Goal: Task Accomplishment & Management: Complete application form

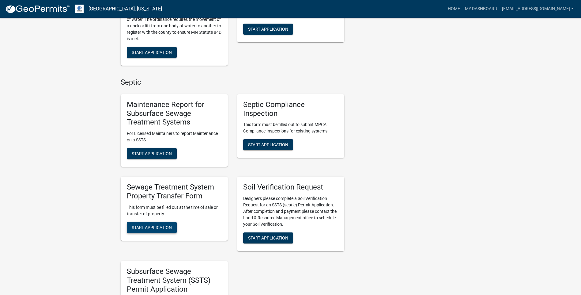
scroll to position [215, 0]
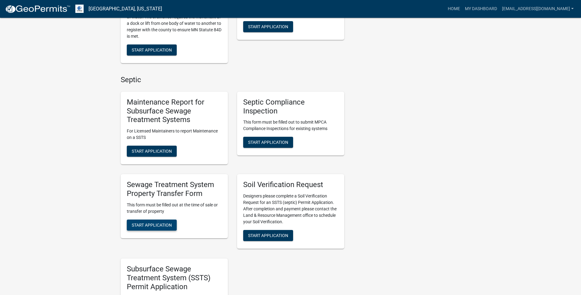
click at [163, 224] on span "Start Application" at bounding box center [152, 224] width 40 height 5
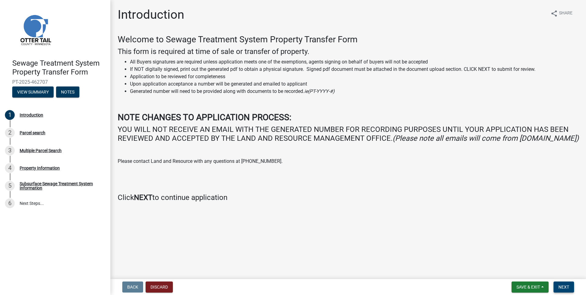
click at [568, 282] on button "Next" at bounding box center [564, 286] width 21 height 11
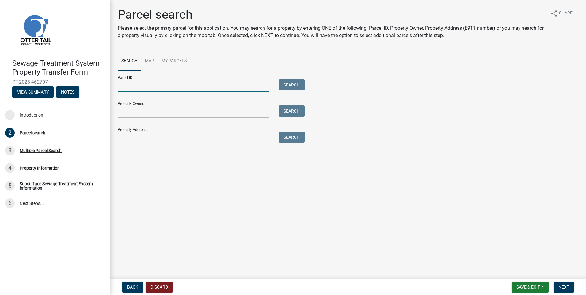
click at [149, 88] on input "Parcel ID:" at bounding box center [194, 85] width 152 height 13
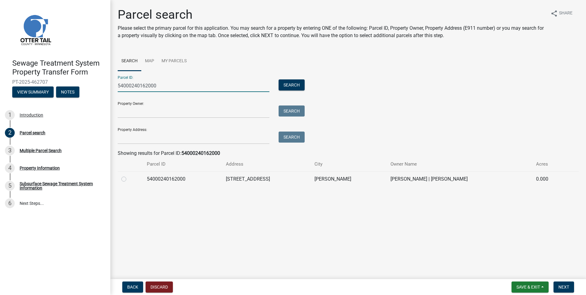
type input "54000240162000"
click at [129, 112] on input "Property Owner:" at bounding box center [194, 111] width 152 height 13
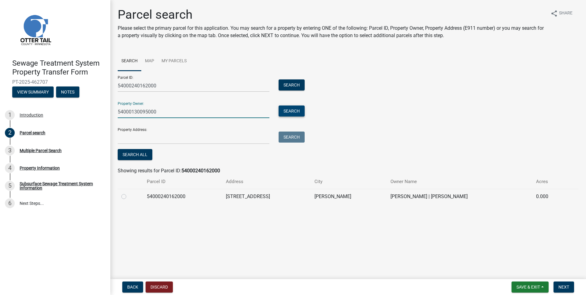
type input "54000130095000"
click at [287, 112] on button "Search" at bounding box center [292, 110] width 26 height 11
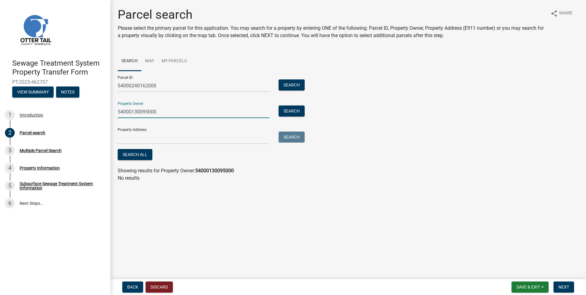
drag, startPoint x: 164, startPoint y: 112, endPoint x: 113, endPoint y: 112, distance: 50.9
click at [113, 112] on div "Parcel search Please select the primary parcel for this application. You may se…" at bounding box center [348, 97] width 476 height 180
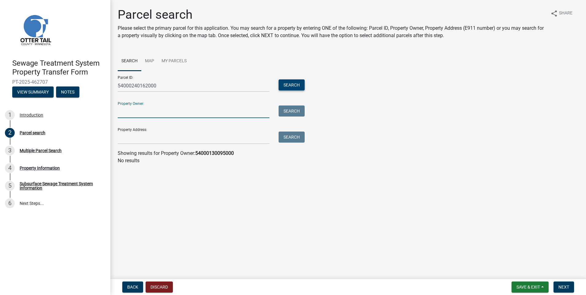
click at [294, 86] on button "Search" at bounding box center [292, 84] width 26 height 11
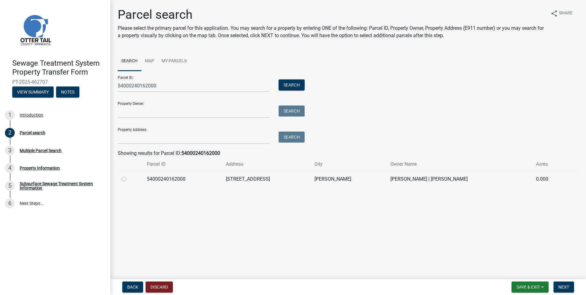
click at [129, 175] on label at bounding box center [129, 175] width 0 height 0
click at [129, 179] on input "radio" at bounding box center [131, 177] width 4 height 4
radio input "true"
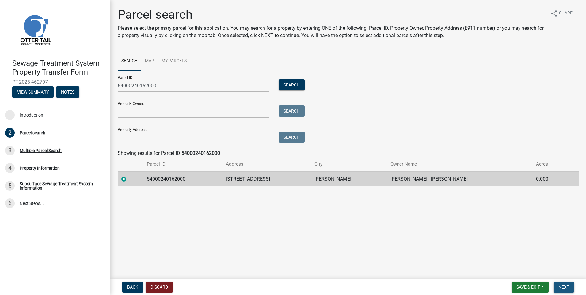
click at [562, 289] on span "Next" at bounding box center [563, 286] width 11 height 5
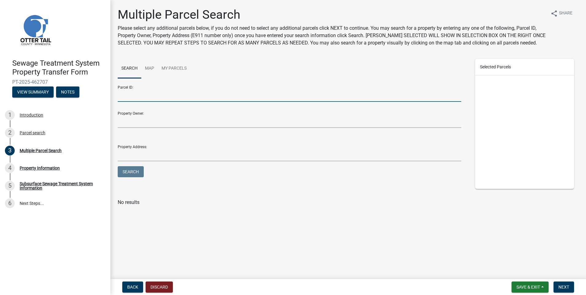
click at [128, 96] on input "Parcel ID:" at bounding box center [290, 95] width 344 height 13
type input "54000130095000"
click at [133, 174] on button "Search" at bounding box center [131, 171] width 26 height 11
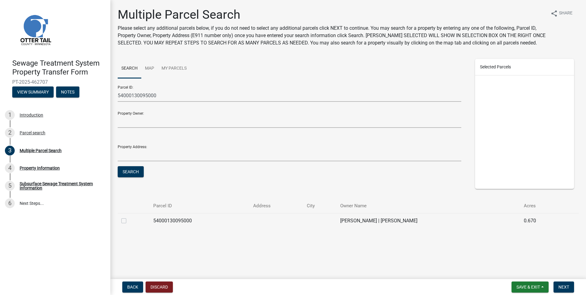
click at [129, 217] on label at bounding box center [129, 217] width 0 height 0
click at [129, 219] on input "checkbox" at bounding box center [131, 219] width 4 height 4
checkbox input "true"
click at [563, 288] on span "Next" at bounding box center [563, 286] width 11 height 5
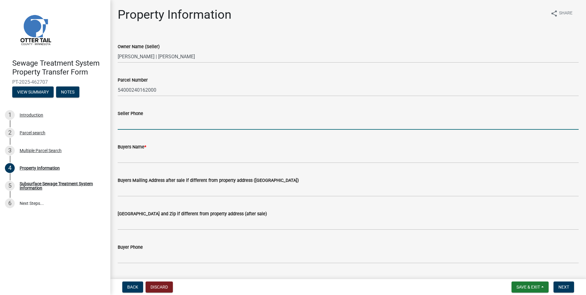
click at [131, 121] on input "Seller Phone" at bounding box center [348, 123] width 461 height 13
type input "3192299951"
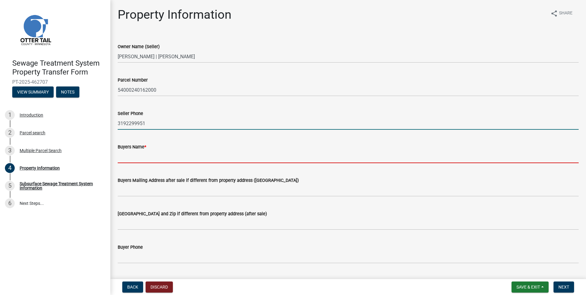
click at [122, 160] on input "Buyers Name *" at bounding box center [348, 157] width 461 height 13
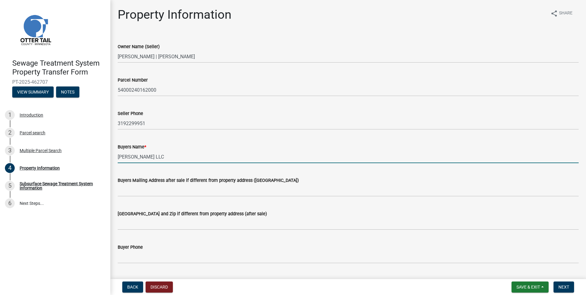
type input "[PERSON_NAME] LLC"
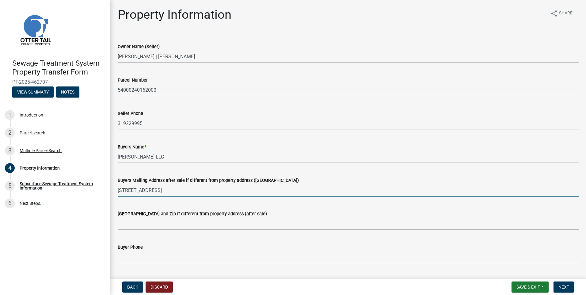
type input "[STREET_ADDRESS]"
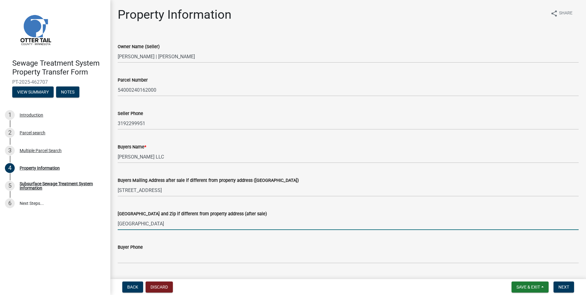
type input "[GEOGRAPHIC_DATA]"
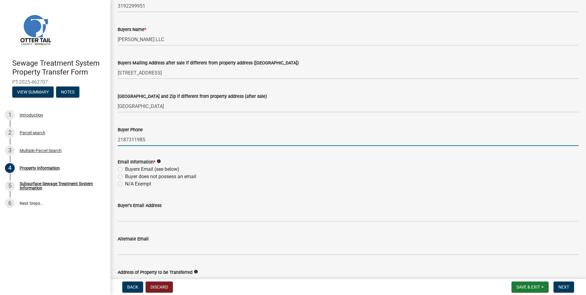
scroll to position [123, 0]
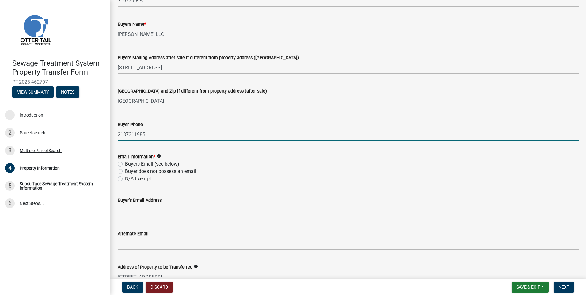
type input "2187311985"
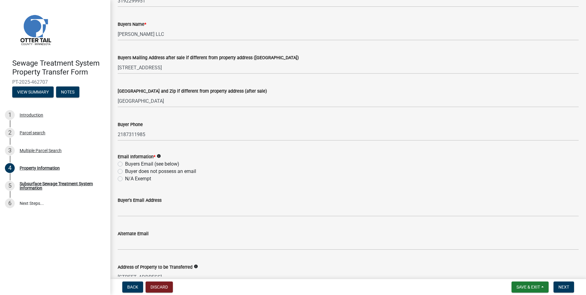
click at [125, 163] on label "Buyers Email (see below)" at bounding box center [152, 163] width 54 height 7
click at [125, 163] on input "Buyers Email (see below)" at bounding box center [127, 162] width 4 height 4
radio input "true"
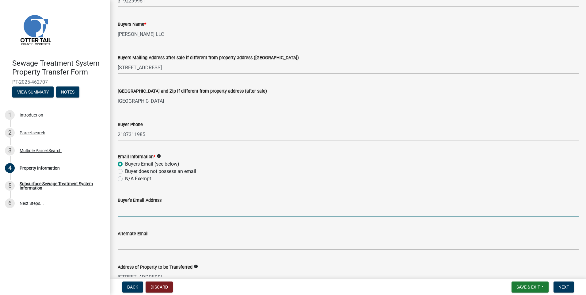
click at [124, 213] on input "Buyer's Email Address" at bounding box center [348, 210] width 461 height 13
type input "[EMAIL_ADDRESS][PERSON_NAME][DOMAIN_NAME]"
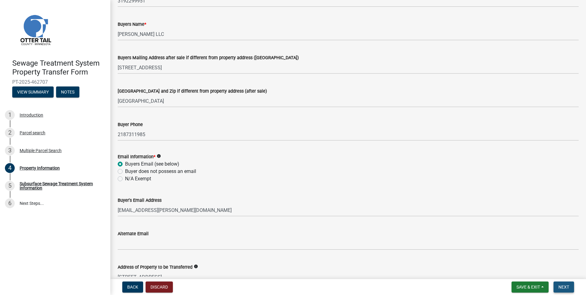
click at [557, 285] on button "Next" at bounding box center [564, 286] width 21 height 11
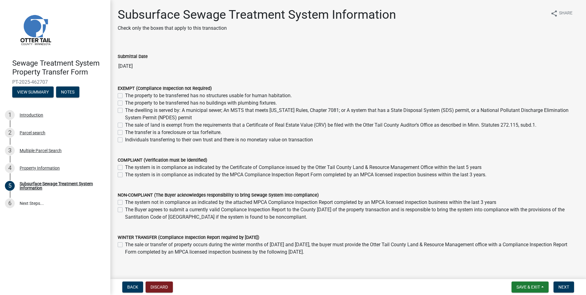
click at [125, 176] on label "The system is in compliance as indicated by the MPCA Compliance Inspection Repo…" at bounding box center [305, 174] width 361 height 7
click at [125, 175] on input "The system is in compliance as indicated by the MPCA Compliance Inspection Repo…" at bounding box center [127, 173] width 4 height 4
checkbox input "true"
checkbox input "false"
checkbox input "true"
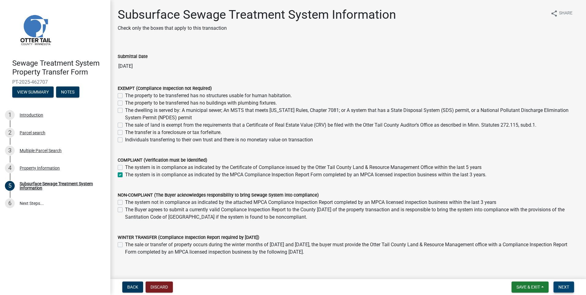
click at [562, 286] on span "Next" at bounding box center [563, 286] width 11 height 5
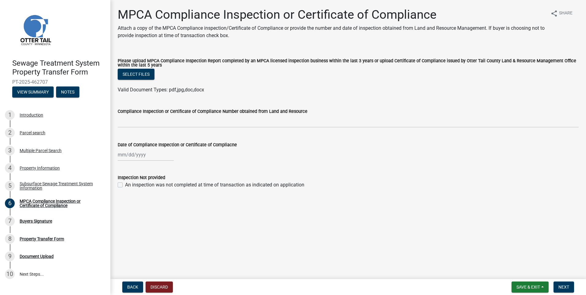
select select "8"
select select "2025"
click at [146, 159] on div "[PERSON_NAME] Feb Mar Apr [PERSON_NAME][DATE] Oct Nov [DATE] 1526 1527 1528 152…" at bounding box center [146, 154] width 56 height 13
click at [124, 169] on span "Previous month" at bounding box center [124, 167] width 5 height 5
select select "7"
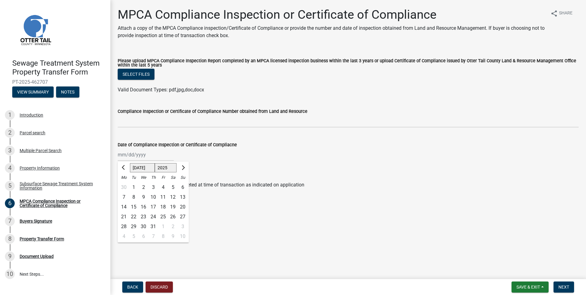
click at [163, 208] on div "18" at bounding box center [163, 207] width 10 height 10
type input "[DATE]"
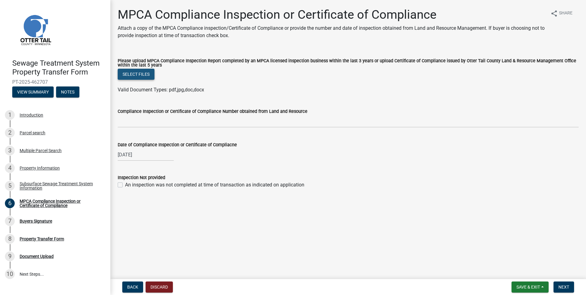
click at [141, 78] on button "Select files" at bounding box center [136, 74] width 37 height 11
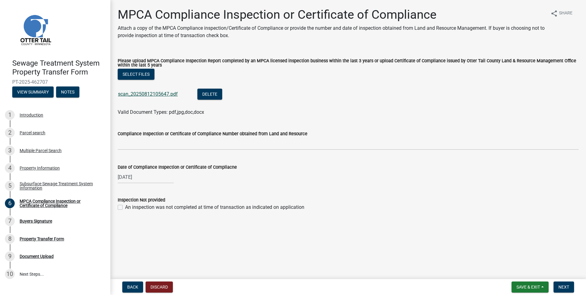
click at [136, 93] on link "scan_20250812105647.pdf" at bounding box center [148, 94] width 60 height 6
click at [570, 286] on button "Next" at bounding box center [564, 286] width 21 height 11
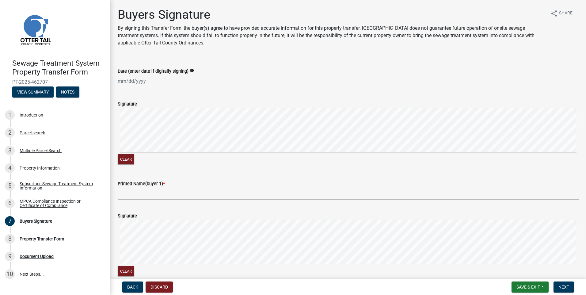
click at [144, 80] on div at bounding box center [146, 81] width 56 height 13
select select "8"
select select "2025"
click at [145, 132] on div "13" at bounding box center [144, 133] width 10 height 10
type input "[DATE]"
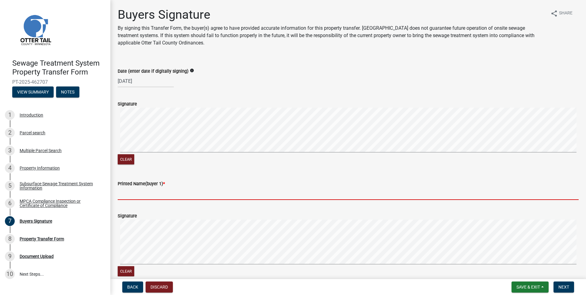
click at [136, 194] on input "Printed Name(buyer 1) *" at bounding box center [348, 193] width 461 height 13
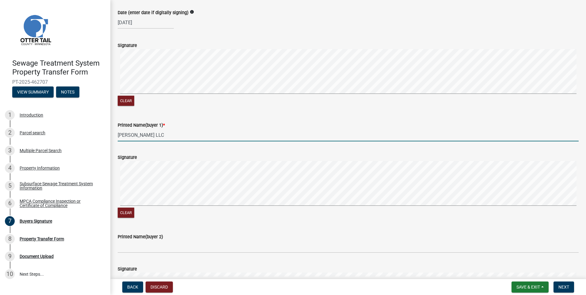
scroll to position [61, 0]
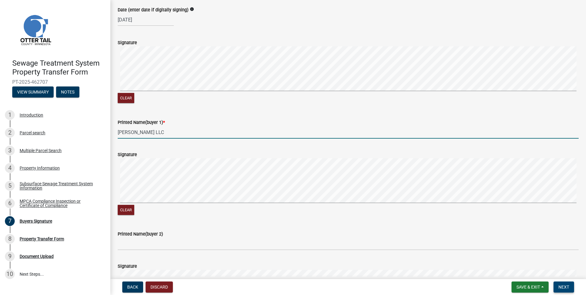
type input "[PERSON_NAME] LLC"
click at [561, 287] on span "Next" at bounding box center [563, 286] width 11 height 5
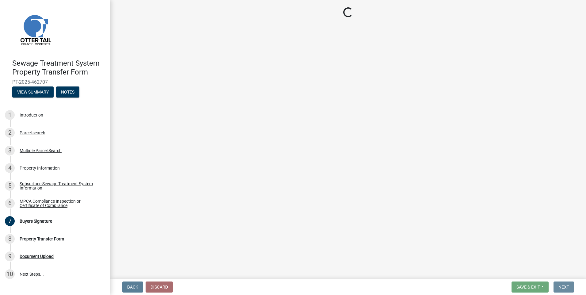
scroll to position [0, 0]
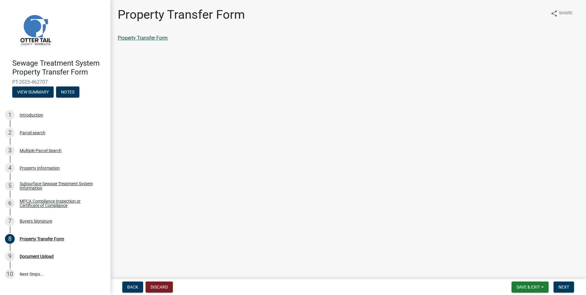
click at [154, 40] on link "Property Transfer Form" at bounding box center [143, 38] width 50 height 6
click at [539, 289] on span "Save & Exit" at bounding box center [528, 286] width 24 height 5
click at [522, 254] on button "Save" at bounding box center [524, 256] width 49 height 15
